Goal: Transaction & Acquisition: Purchase product/service

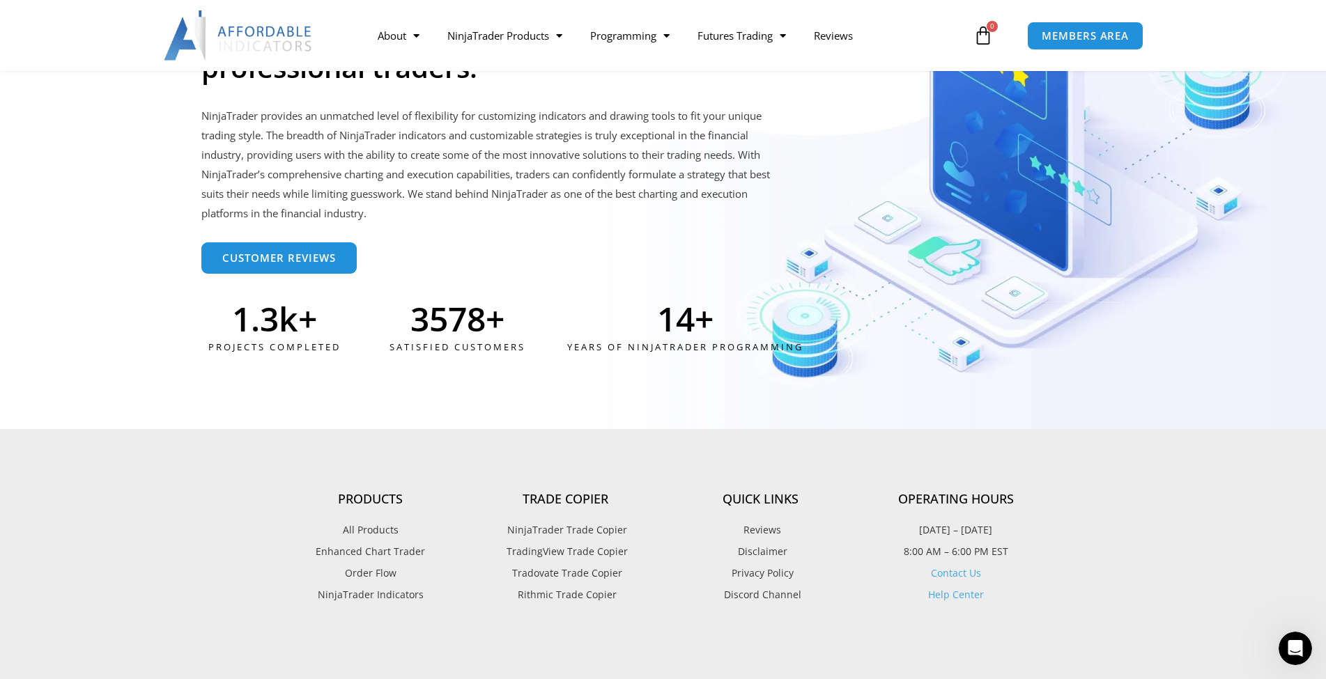
scroll to position [3775, 0]
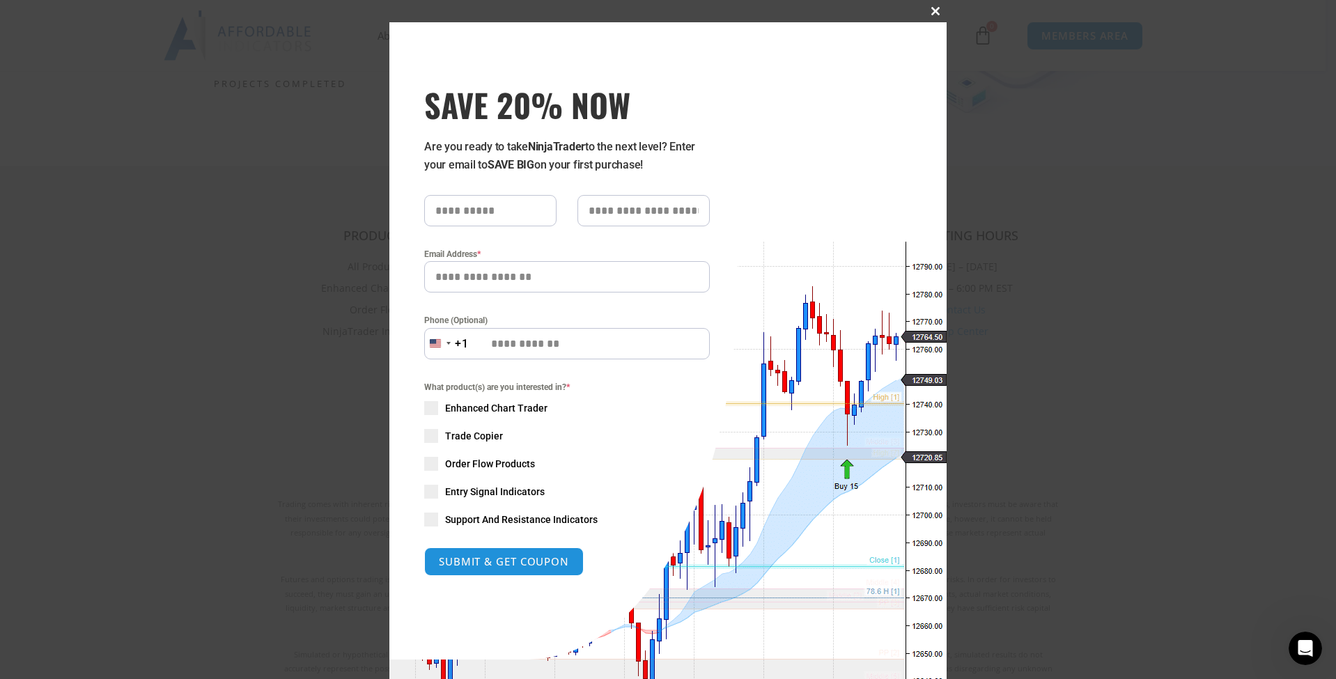
click at [929, 10] on span at bounding box center [935, 11] width 22 height 8
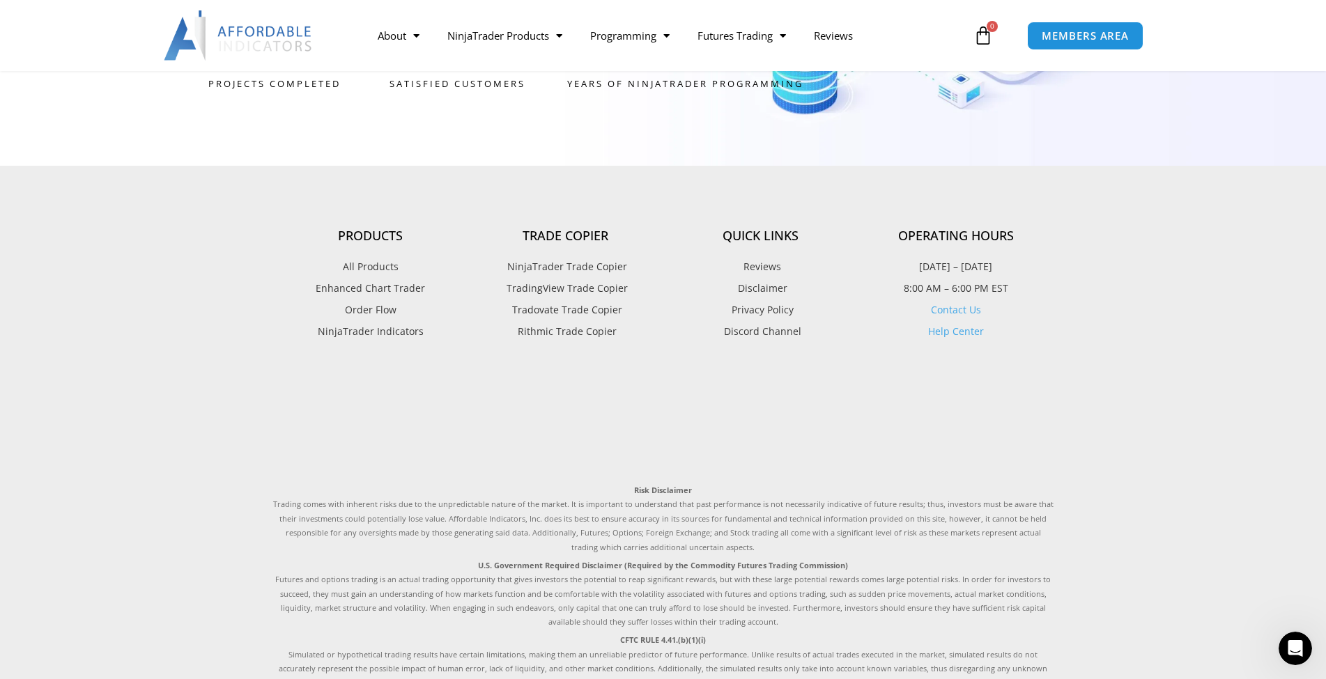
click at [362, 279] on span "Enhanced Chart Trader" at bounding box center [370, 288] width 109 height 18
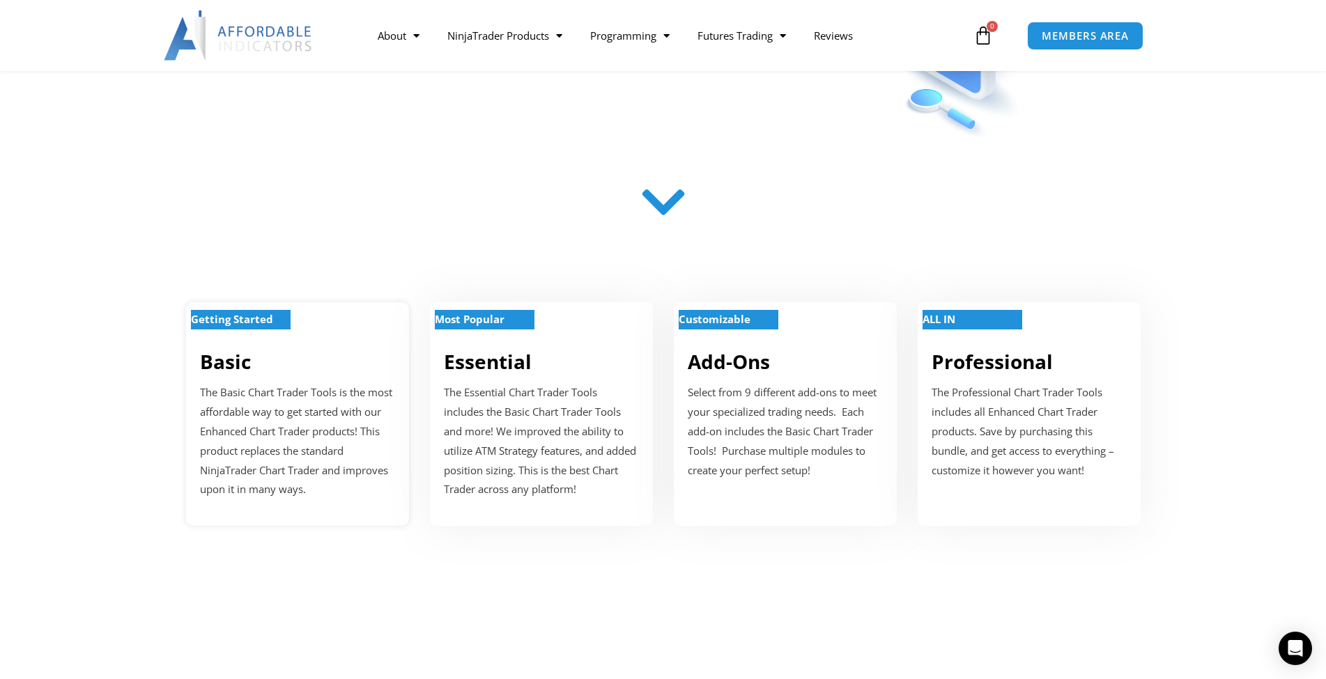
scroll to position [429, 0]
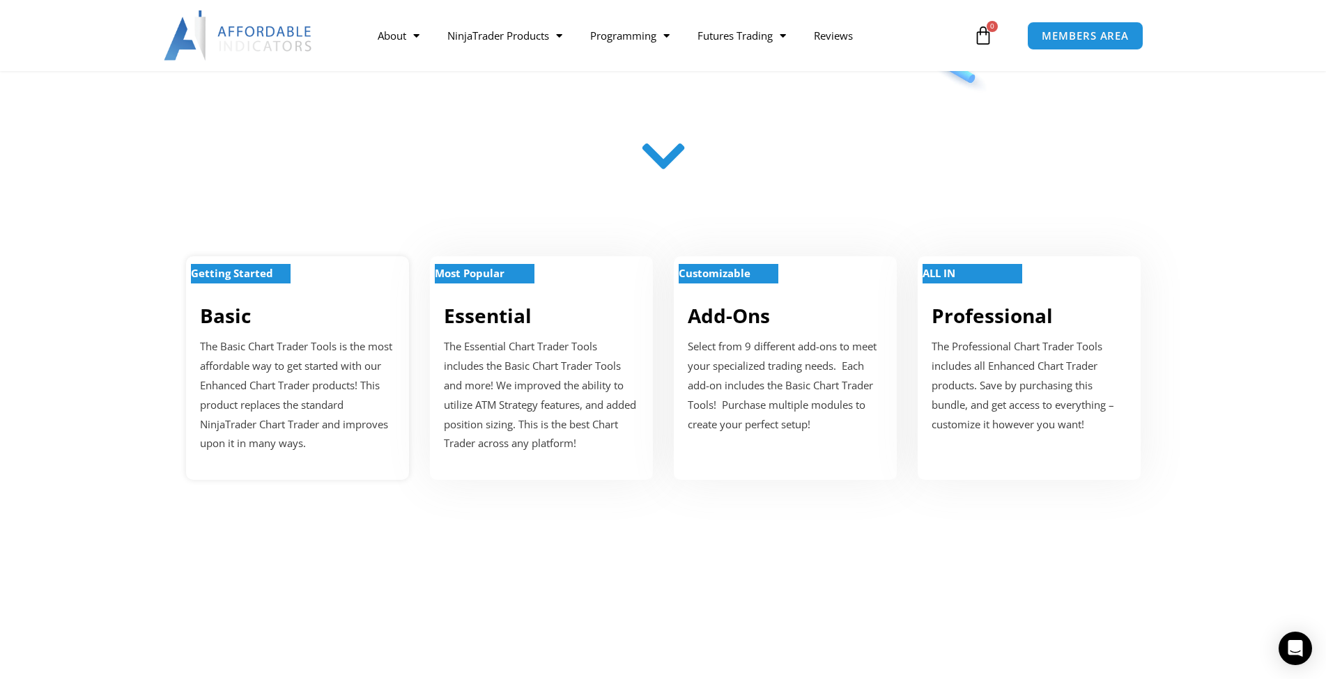
click at [219, 324] on link "Basic" at bounding box center [225, 315] width 51 height 26
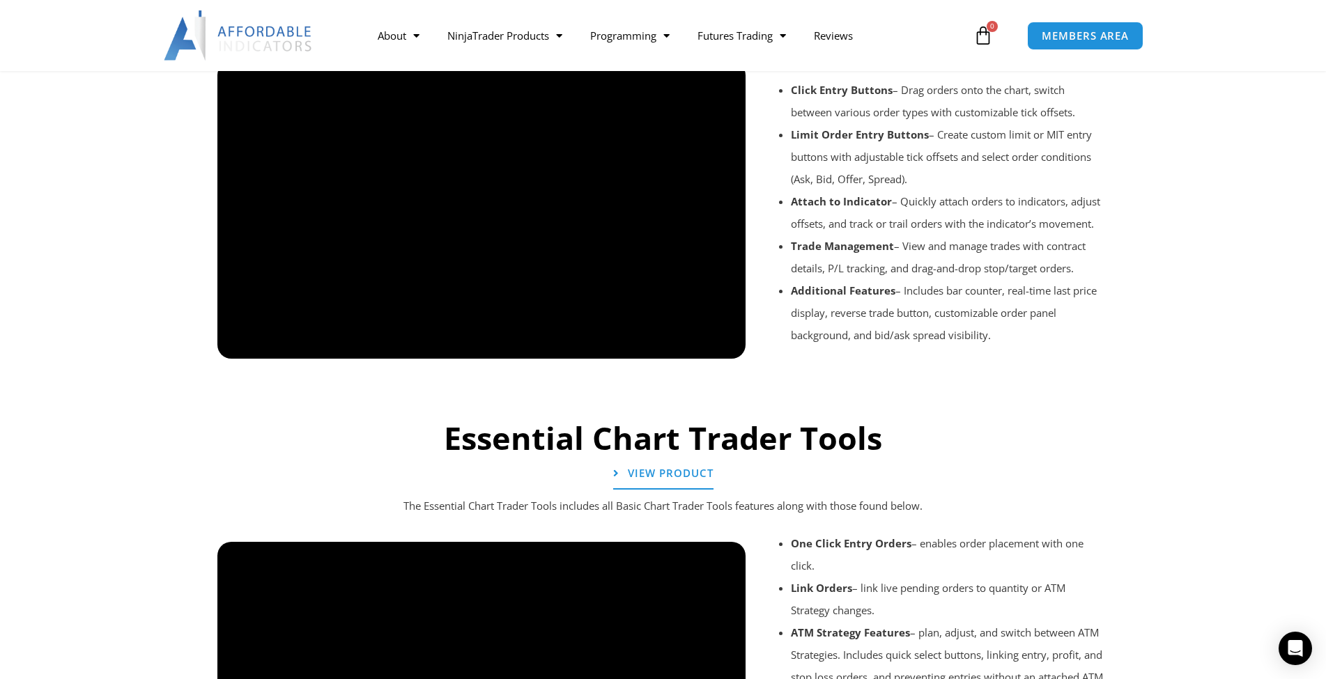
scroll to position [1107, 0]
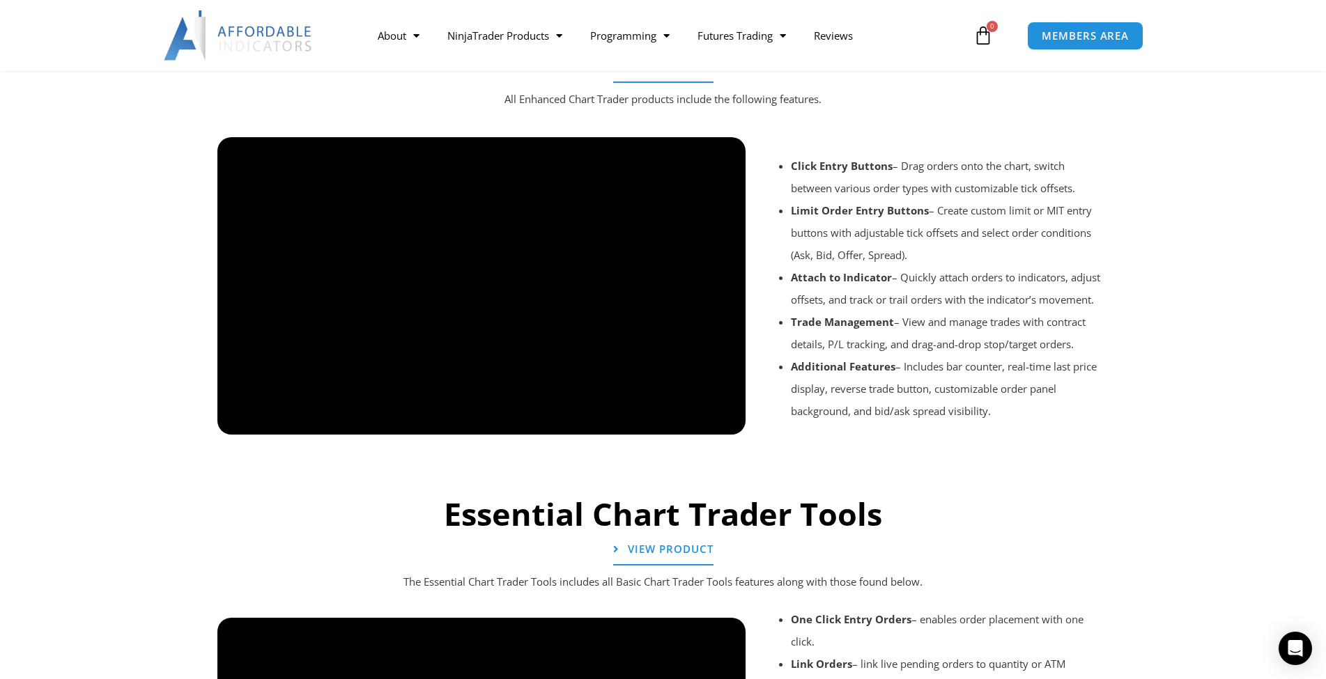
click at [293, 421] on div at bounding box center [663, 454] width 906 height 66
click at [294, 421] on div at bounding box center [663, 454] width 906 height 66
click at [297, 421] on div at bounding box center [663, 454] width 906 height 66
click at [298, 421] on div at bounding box center [663, 454] width 906 height 66
click at [303, 421] on div at bounding box center [663, 454] width 906 height 66
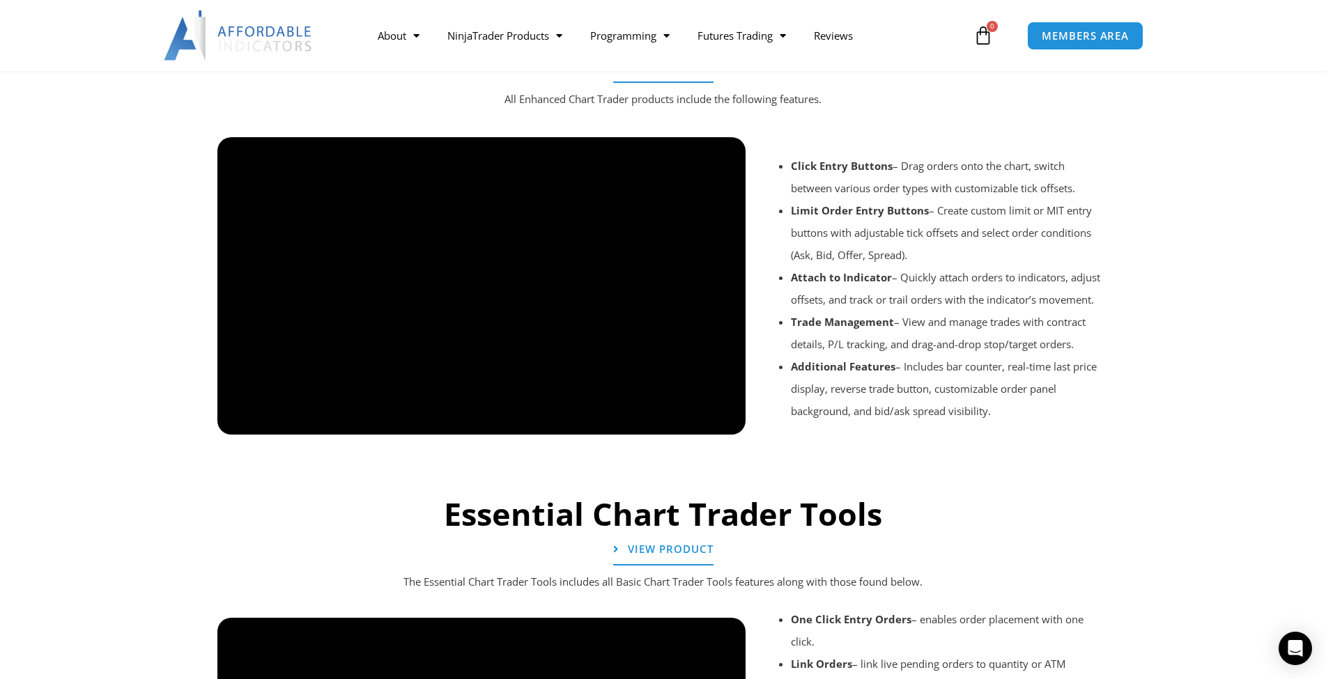
click at [269, 421] on div at bounding box center [663, 454] width 906 height 66
click at [723, 421] on div at bounding box center [663, 454] width 906 height 66
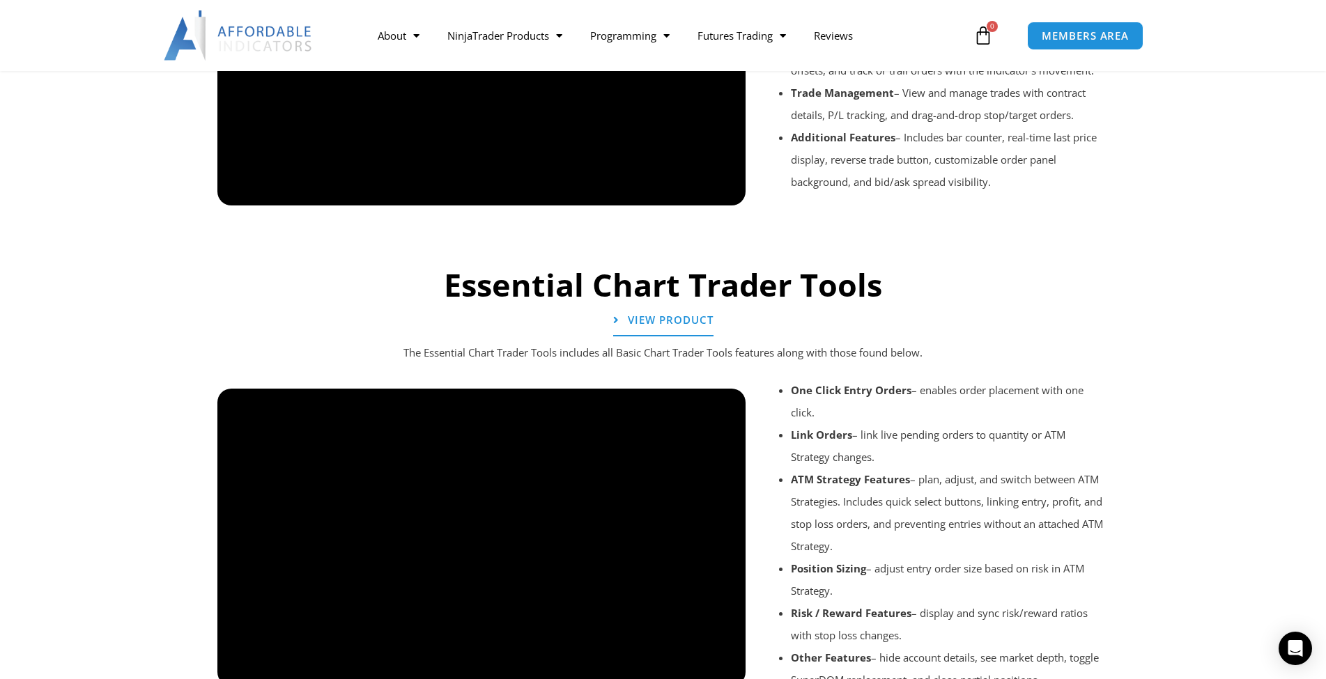
scroll to position [1409, 0]
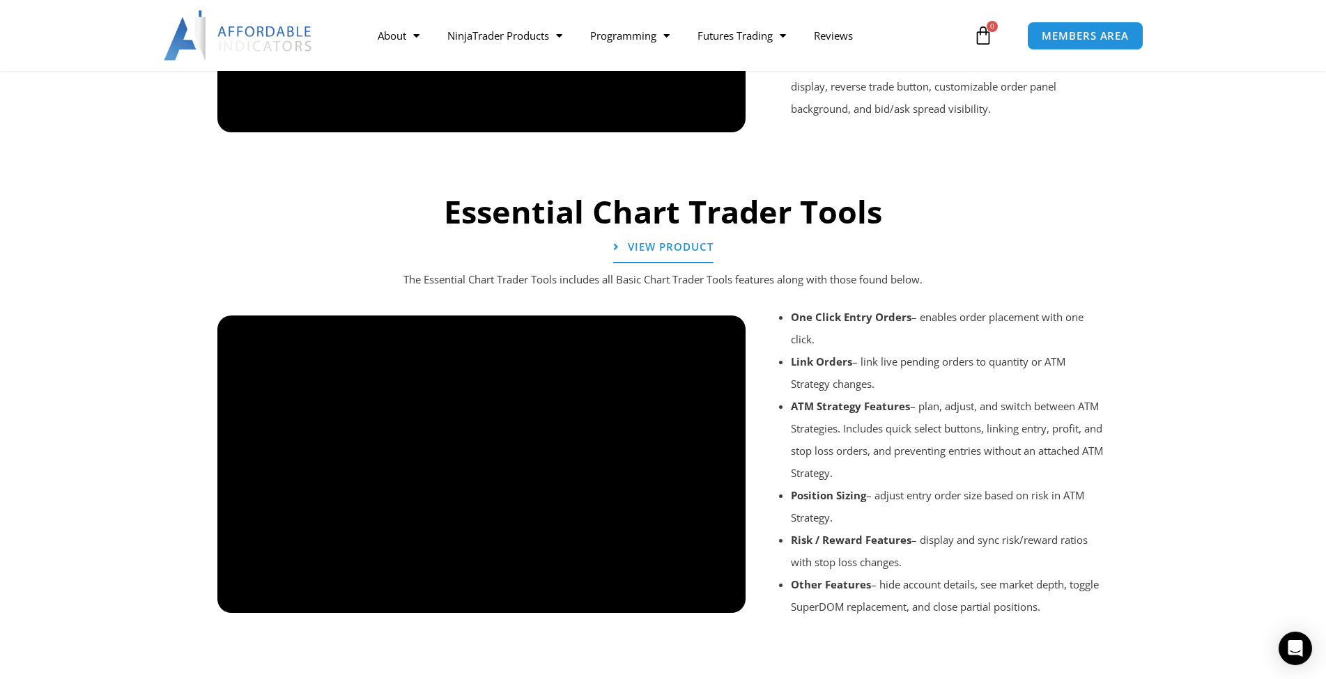
click at [277, 593] on div at bounding box center [481, 625] width 529 height 66
click at [272, 592] on div at bounding box center [481, 625] width 529 height 66
click at [270, 594] on div at bounding box center [481, 625] width 529 height 66
click at [269, 596] on div at bounding box center [481, 625] width 529 height 66
click at [676, 241] on span "View Product" at bounding box center [671, 247] width 94 height 12
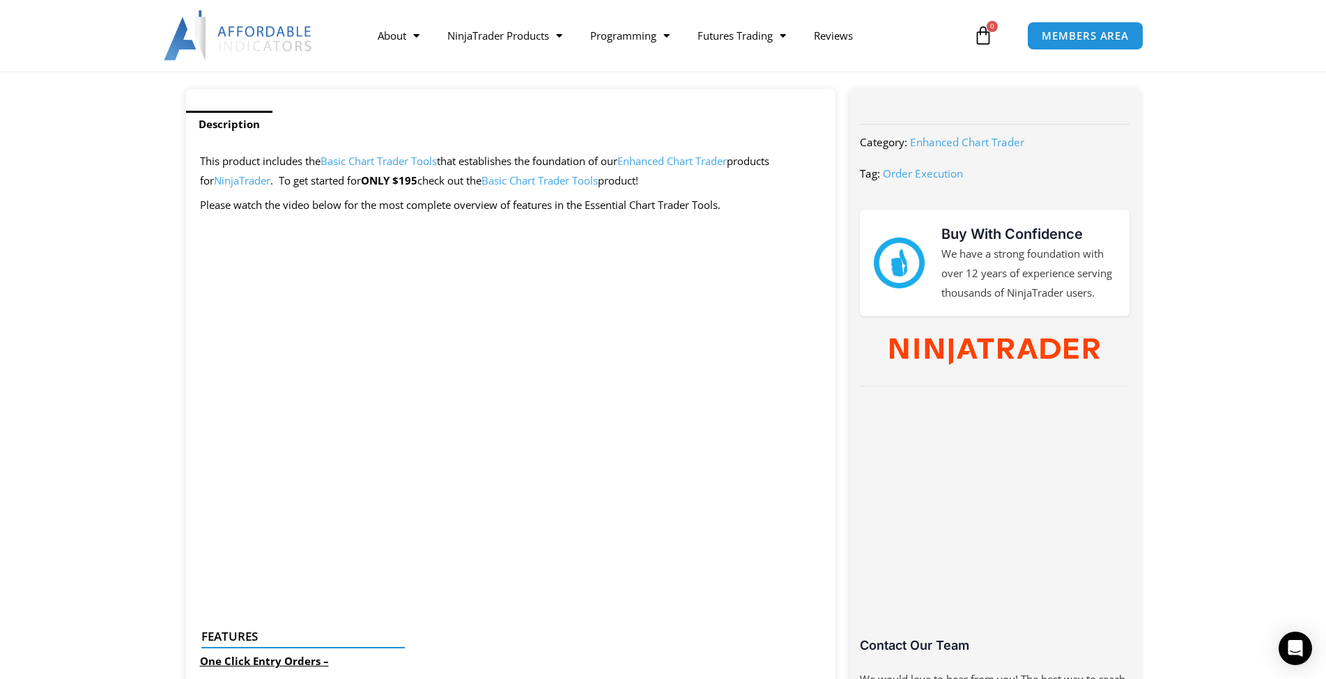
scroll to position [592, 0]
